Goal: Find contact information: Find contact information

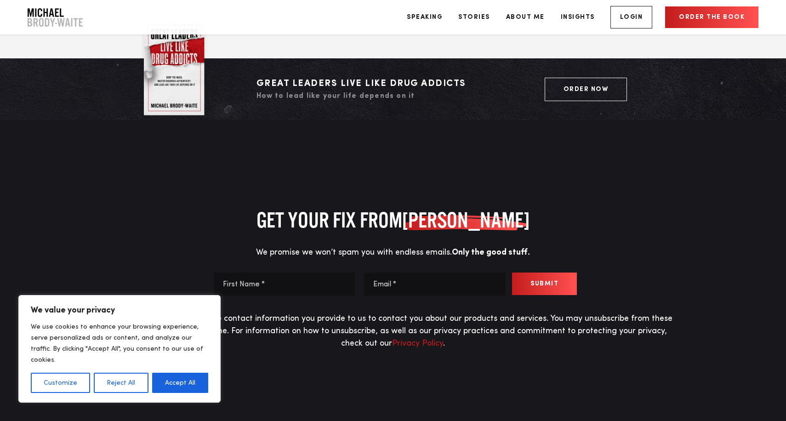
scroll to position [4202, 0]
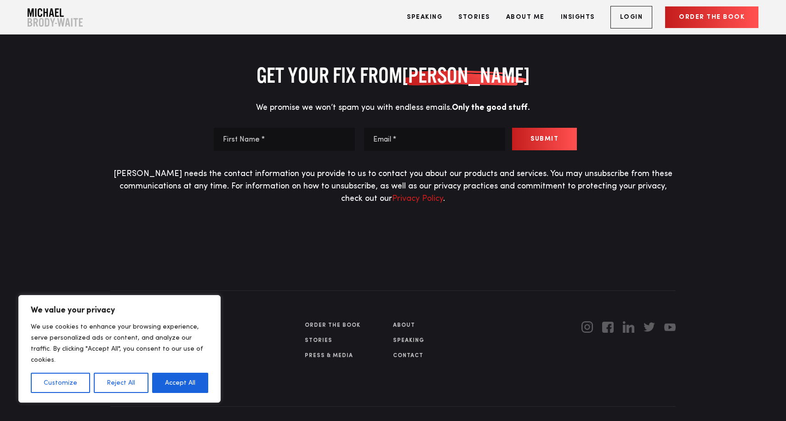
click at [411, 352] on link "Contact" at bounding box center [437, 356] width 88 height 8
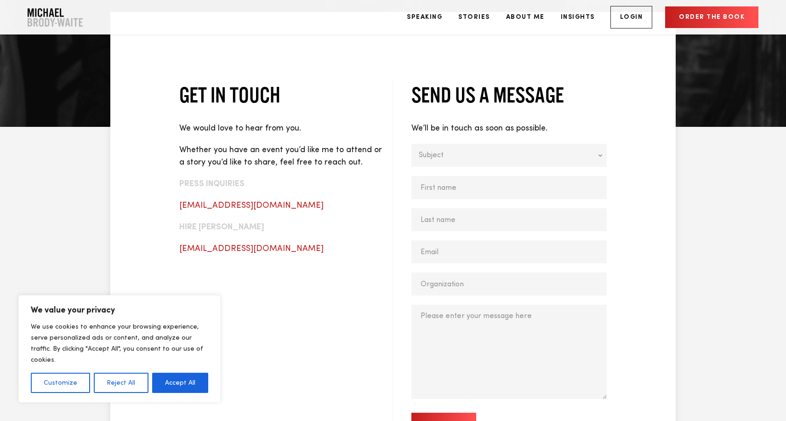
scroll to position [319, 0]
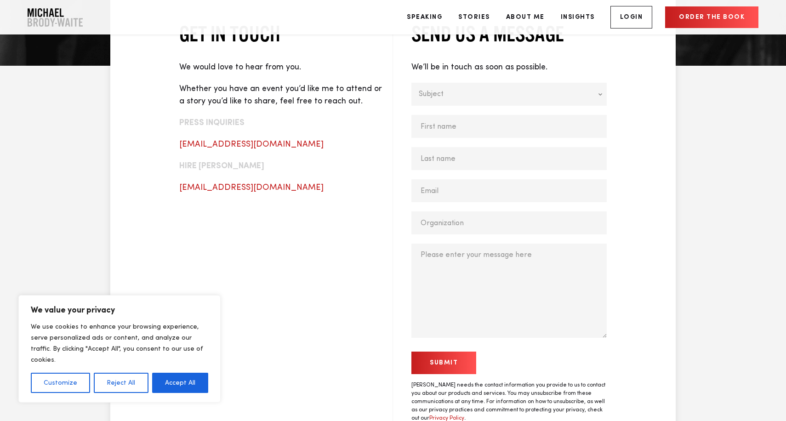
click at [450, 365] on input "Submit" at bounding box center [443, 363] width 65 height 23
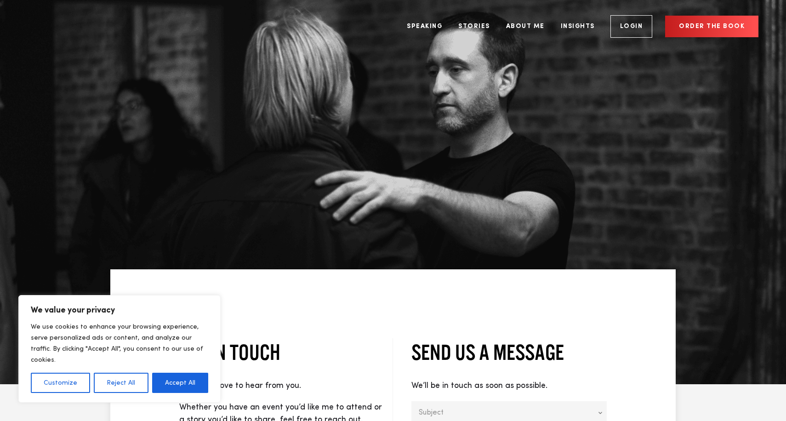
scroll to position [319, 0]
